Goal: Register for event/course

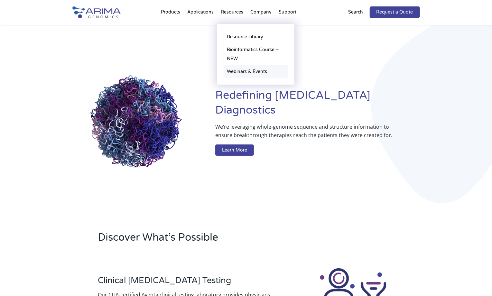
click at [239, 73] on link "Webinars & Events" at bounding box center [256, 71] width 64 height 13
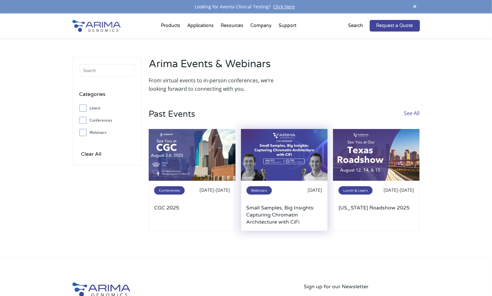
click at [292, 161] on img at bounding box center [284, 155] width 87 height 52
